Goal: Task Accomplishment & Management: Use online tool/utility

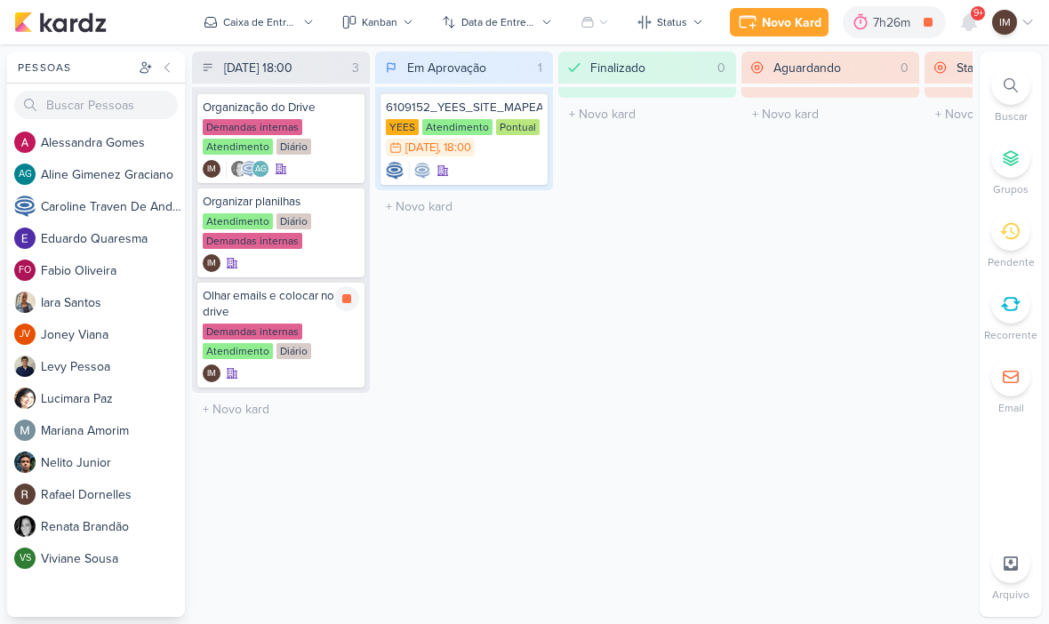
scroll to position [1, 0]
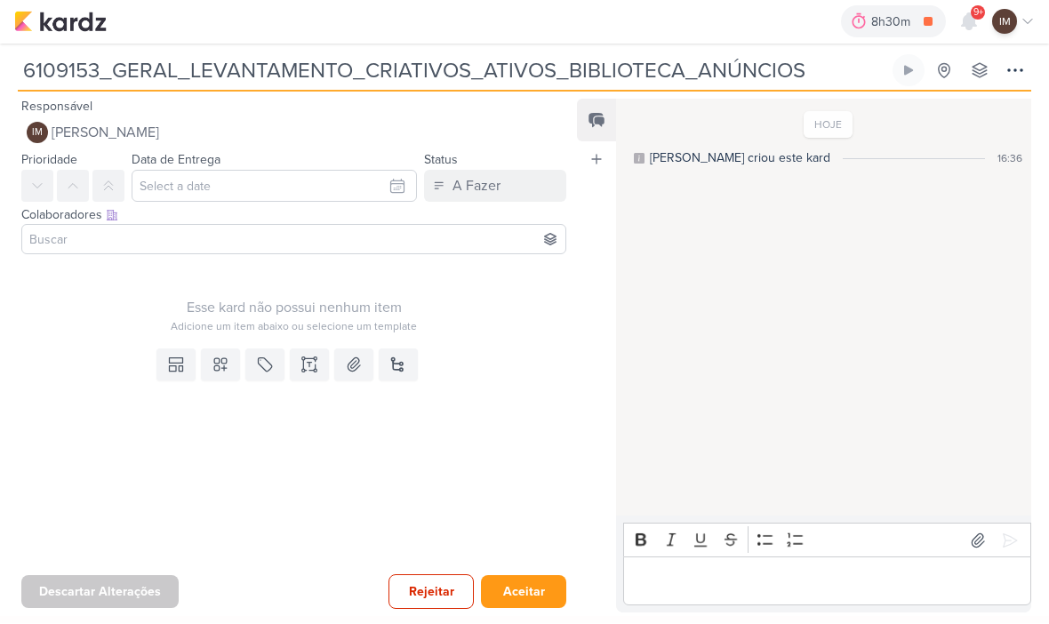
click at [749, 336] on div "HOJE Caroline criou este kard 16:36" at bounding box center [822, 308] width 413 height 415
click at [539, 580] on button "Aceitar" at bounding box center [523, 592] width 85 height 33
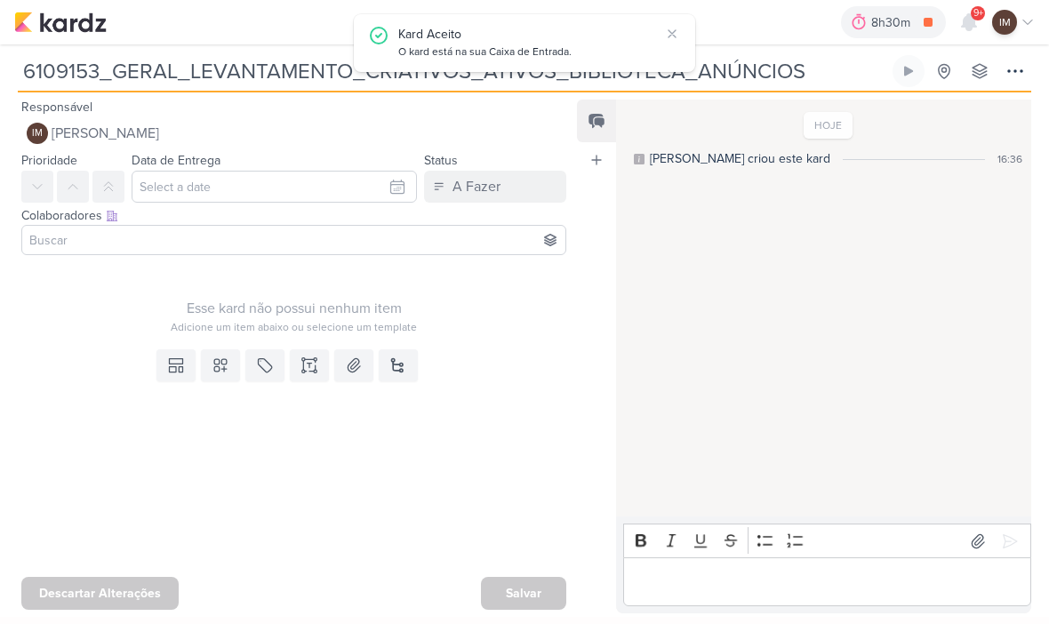
click at [1011, 75] on icon at bounding box center [1014, 70] width 21 height 21
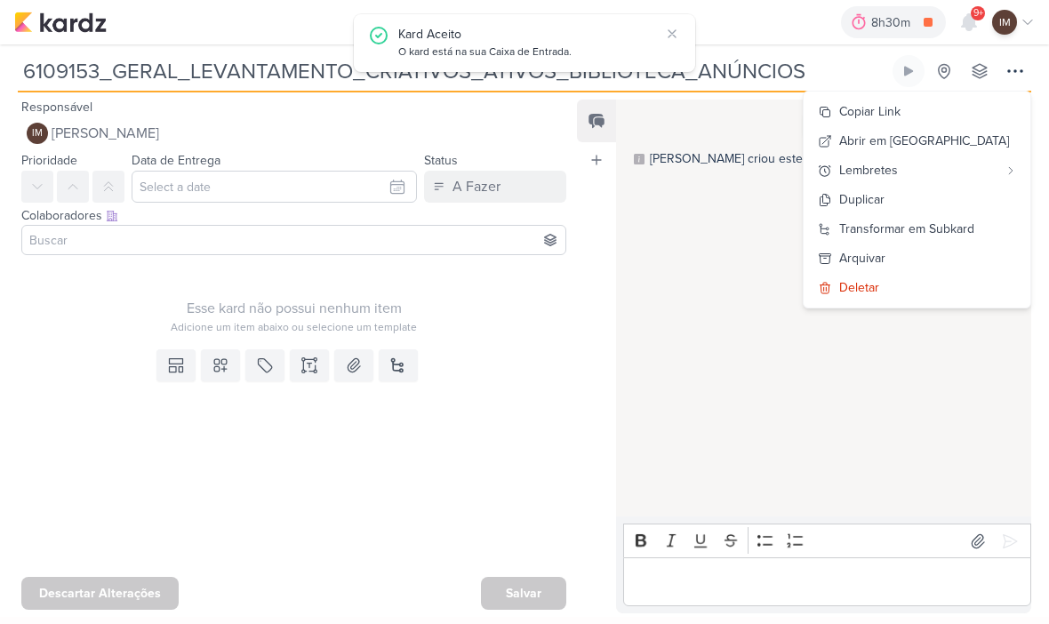
click at [812, 220] on div "HOJE Caroline criou este kard 16:36" at bounding box center [822, 308] width 413 height 415
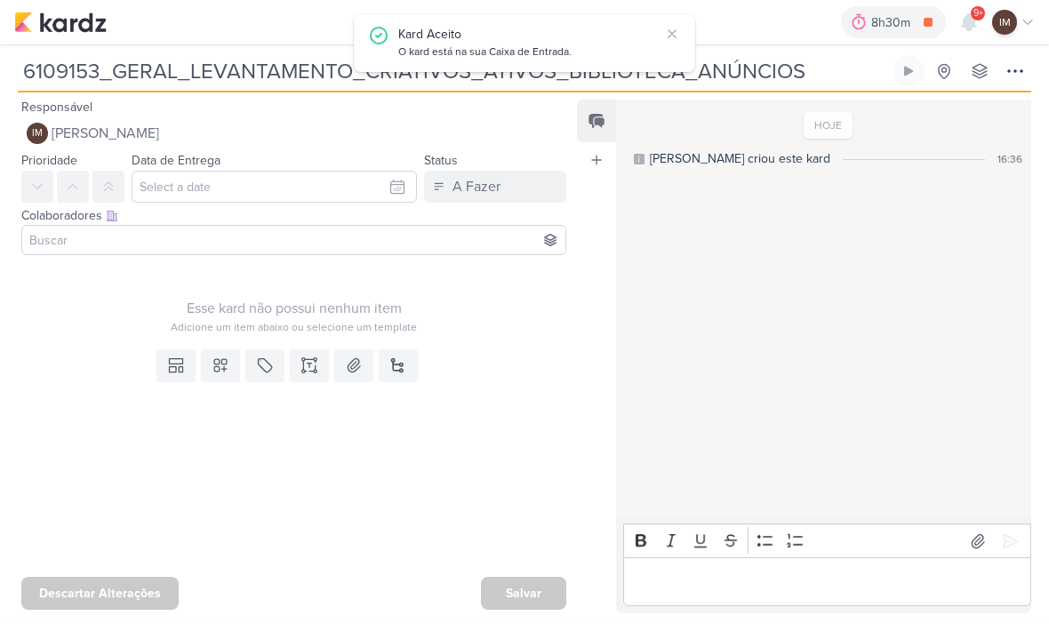
click at [96, 20] on img at bounding box center [60, 22] width 92 height 21
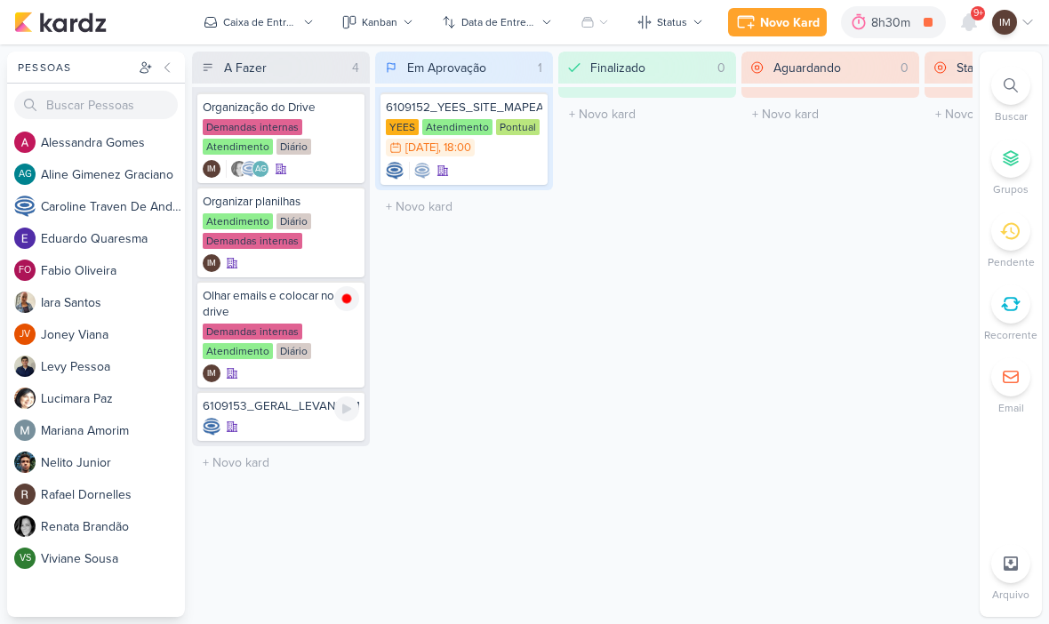
click at [349, 407] on icon at bounding box center [346, 409] width 14 height 14
click at [294, 429] on div at bounding box center [281, 427] width 156 height 18
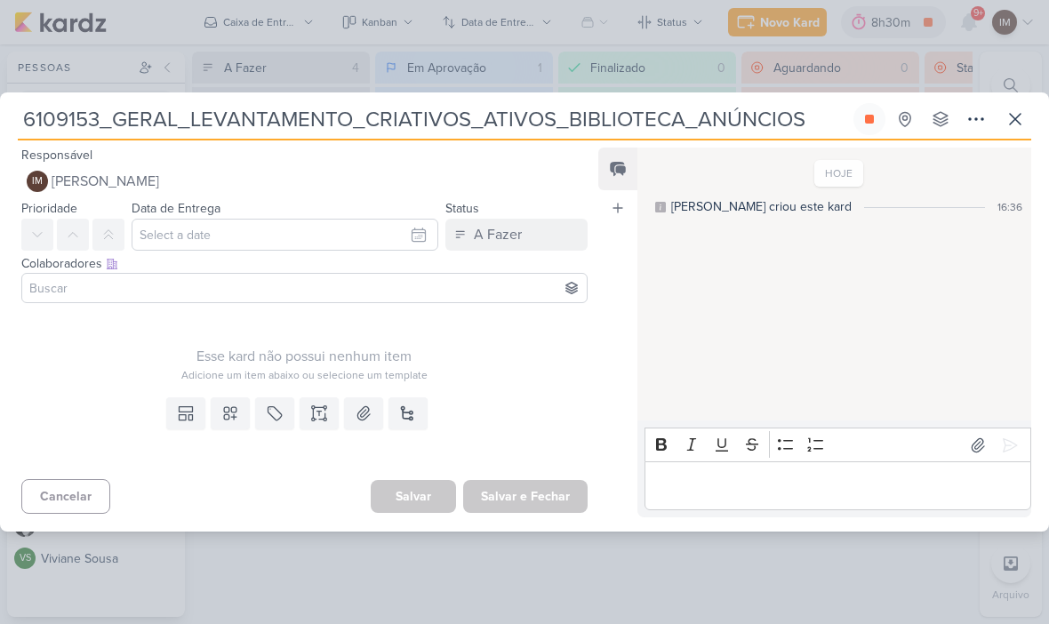
click at [241, 422] on button at bounding box center [230, 413] width 39 height 32
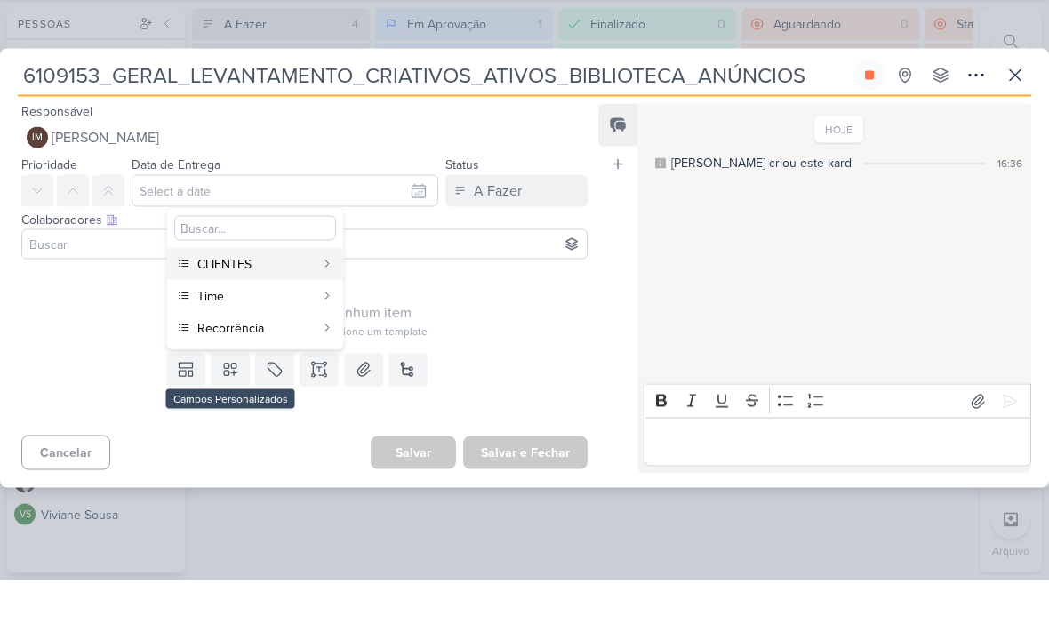
click at [1028, 103] on button at bounding box center [1015, 119] width 32 height 32
